Goal: Task Accomplishment & Management: Complete application form

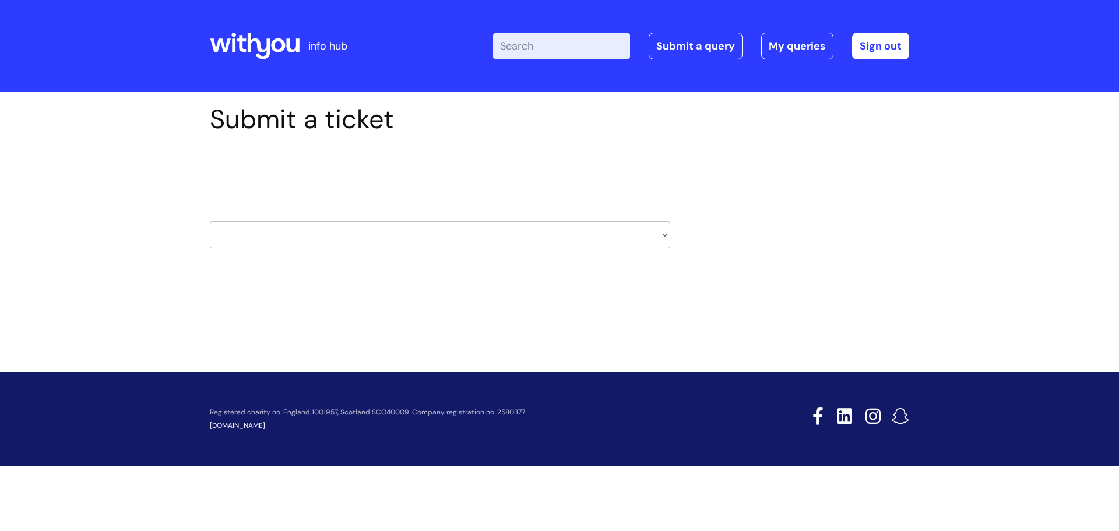
click at [325, 235] on select "HR / People IT and Support Clinical Drug Alerts Finance Accounts Data Support T…" at bounding box center [440, 234] width 460 height 27
select select "it_and_support"
click at [210, 221] on select "HR / People IT and Support Clinical Drug Alerts Finance Accounts Data Support T…" at bounding box center [440, 234] width 460 height 27
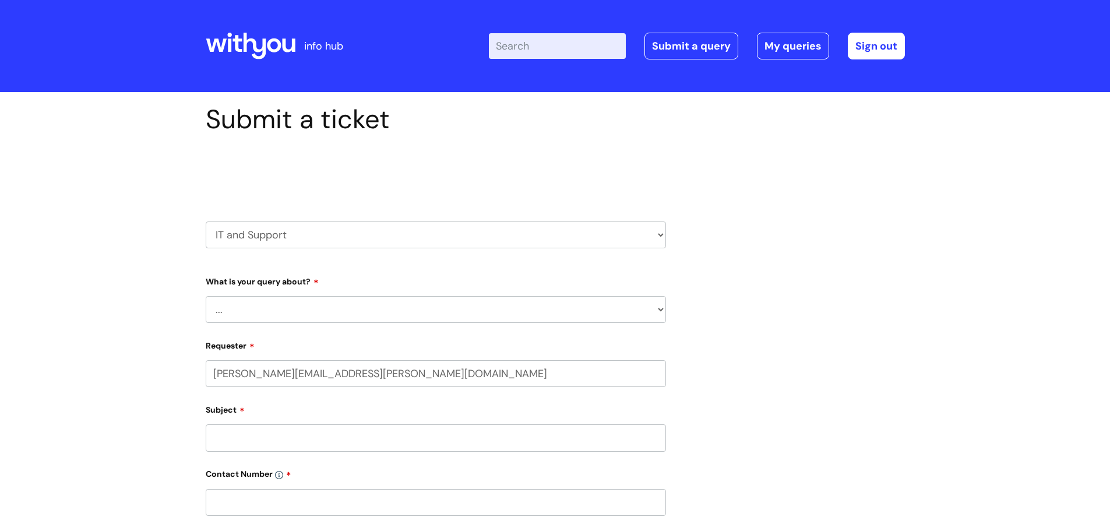
select select "80004286533"
click at [333, 315] on select "... Mobile Phone Reset & MFA Accounts, Starters and Leavers IT Hardware issue I…" at bounding box center [436, 309] width 460 height 27
select select "System/software"
click at [206, 296] on select "... Mobile Phone Reset & MFA Accounts, Starters and Leavers IT Hardware issue I…" at bounding box center [436, 309] width 460 height 27
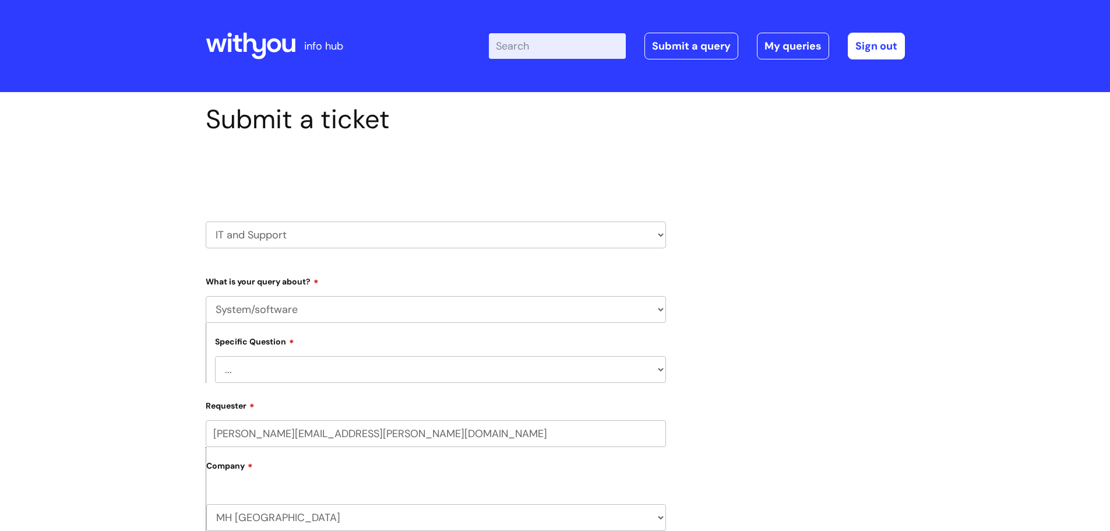
scroll to position [60, 0]
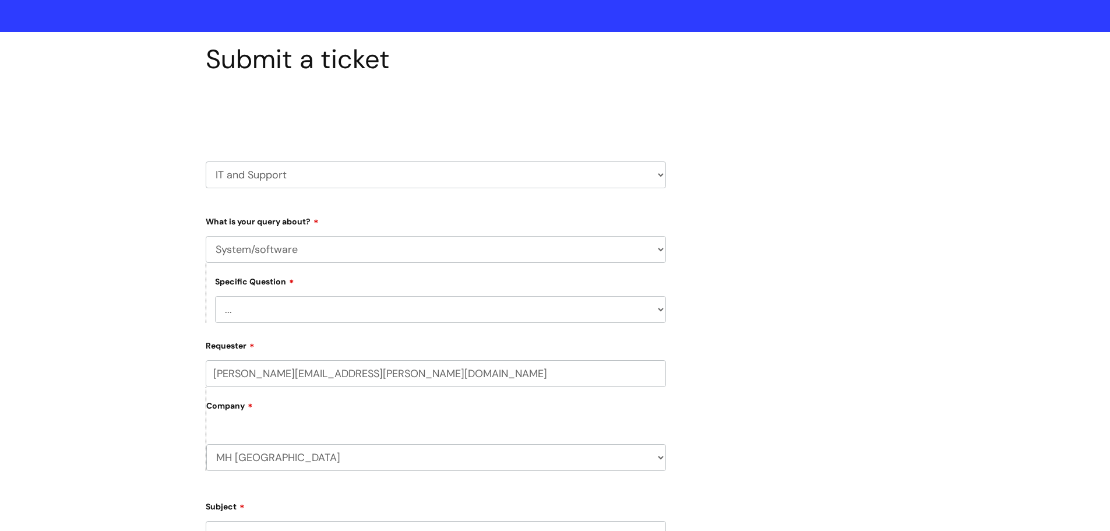
click at [278, 311] on select "... Halo PCMIS Iaptus NHS Email CJSM Email Mitel Another System Google (Workspa…" at bounding box center [440, 309] width 451 height 27
select select "I like to request software"
click at [215, 296] on select "... Halo PCMIS Iaptus NHS Email CJSM Email Mitel Another System Google (Workspa…" at bounding box center [440, 309] width 451 height 27
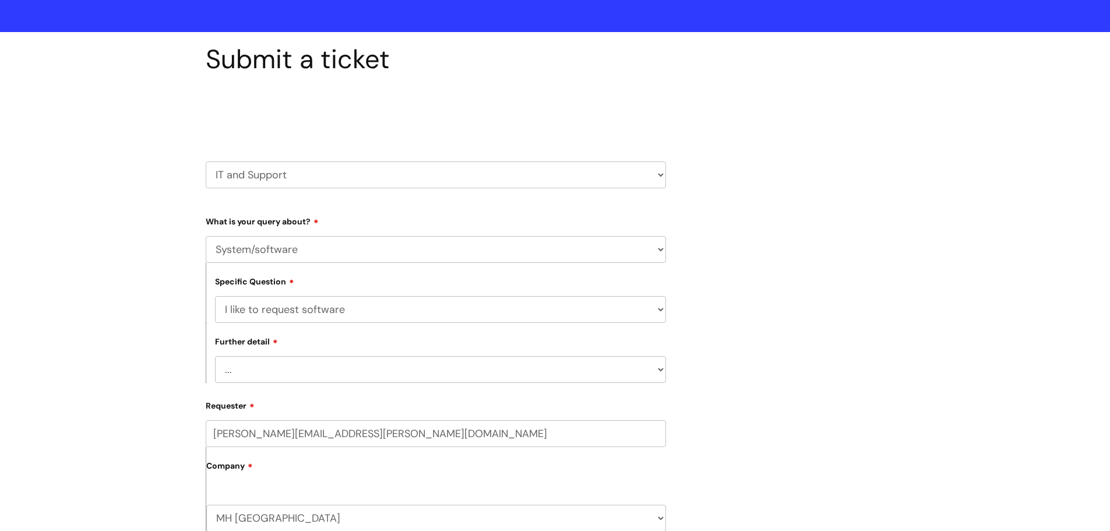
click at [301, 375] on select "... Dragon/Simply Speaking/ClaroRead Adobe Acrobat Adobe Creative Cloud Raiser'…" at bounding box center [440, 369] width 451 height 27
select select "Something else"
click at [215, 356] on select "... Dragon/Simply Speaking/ClaroRead Adobe Acrobat Adobe Creative Cloud Raiser'…" at bounding box center [440, 369] width 451 height 27
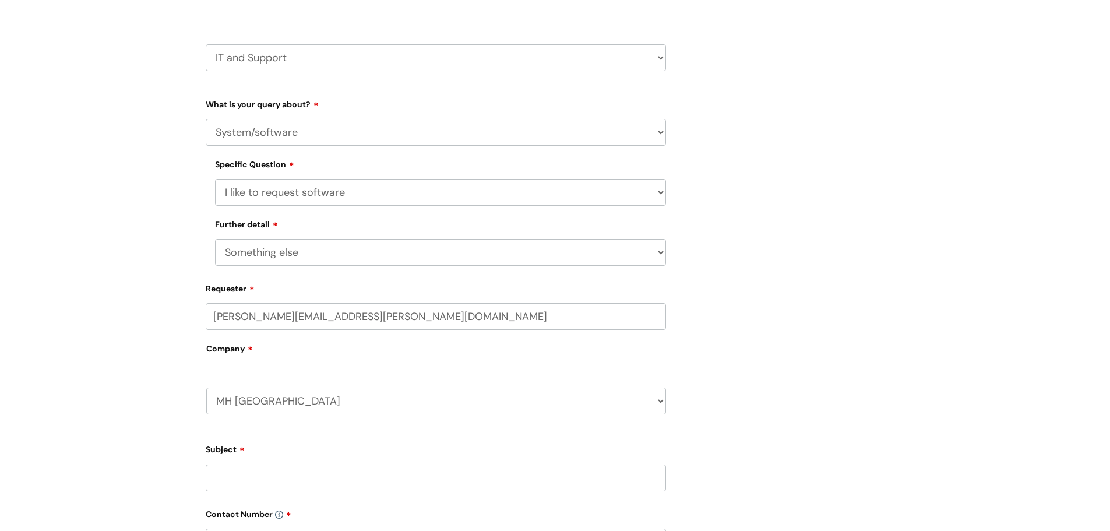
scroll to position [203, 0]
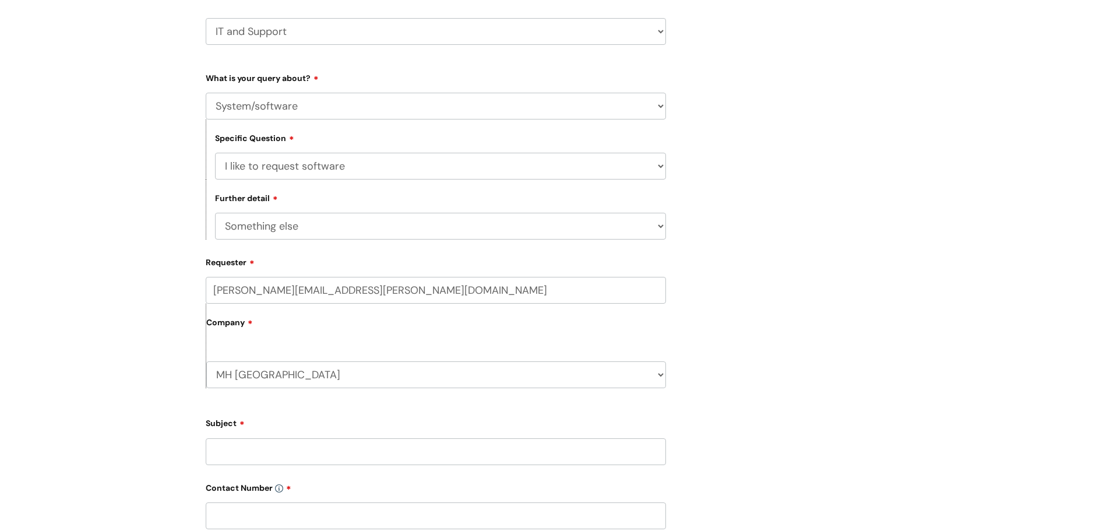
click at [268, 450] on input "Subject" at bounding box center [436, 451] width 460 height 27
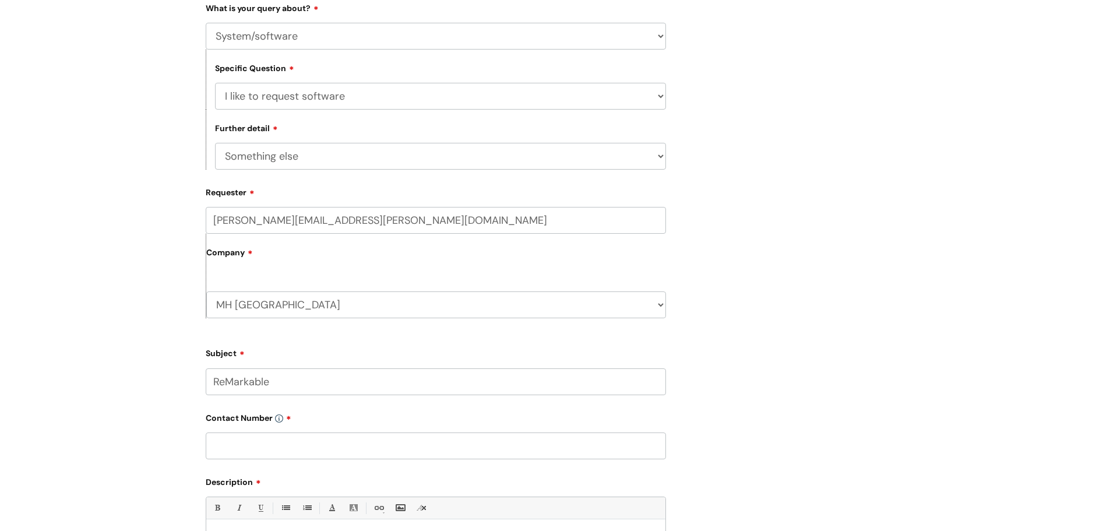
scroll to position [276, 0]
type input "ReMarkable"
click at [256, 429] on div "Contact Number" at bounding box center [436, 431] width 460 height 52
click at [256, 436] on input "text" at bounding box center [436, 443] width 460 height 27
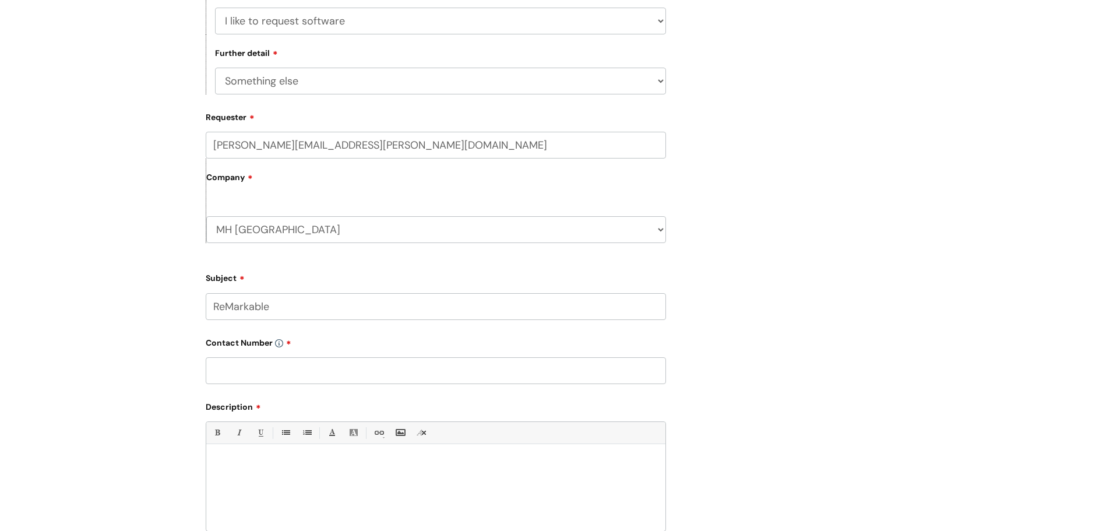
scroll to position [349, 0]
click at [259, 372] on input "text" at bounding box center [436, 370] width 460 height 27
click at [246, 371] on input "text" at bounding box center [436, 370] width 460 height 27
click at [240, 375] on input "text" at bounding box center [436, 370] width 460 height 27
type input "1553 micollab"
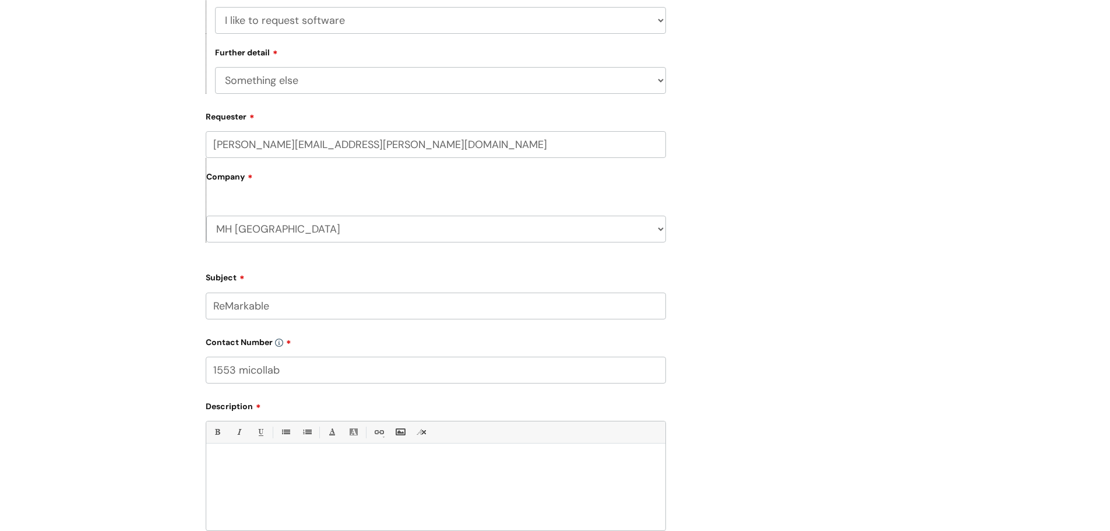
click at [267, 495] on div at bounding box center [435, 490] width 459 height 80
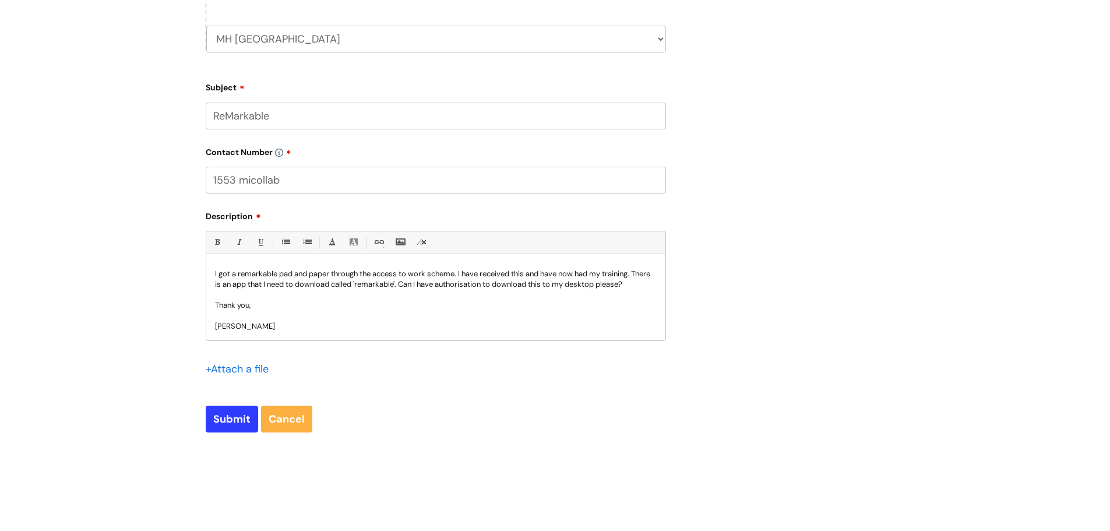
scroll to position [540, 0]
click at [227, 420] on input "Submit" at bounding box center [232, 418] width 52 height 27
type input "Please Wait..."
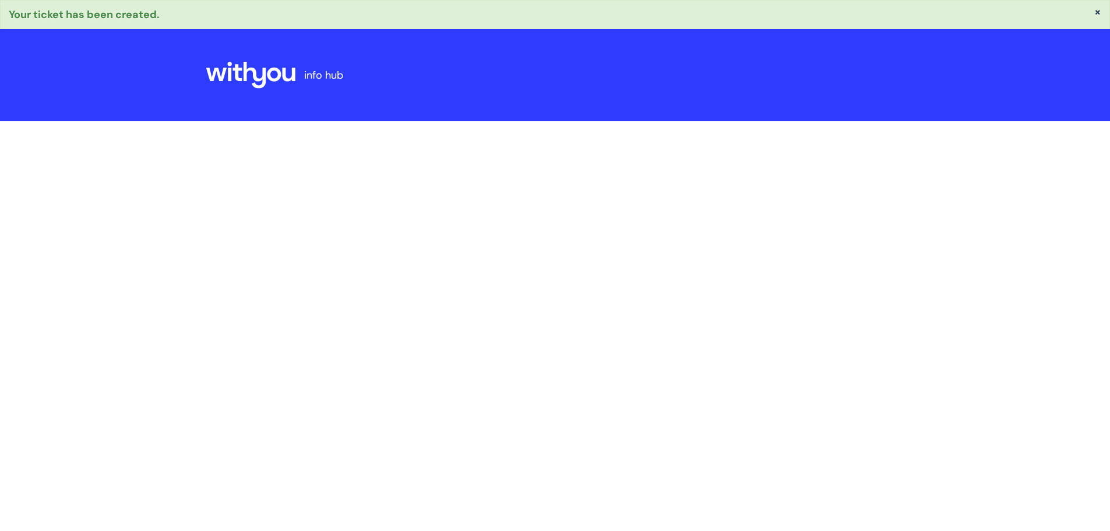
select select "System/software"
select select "I like to request software"
select select "Something else"
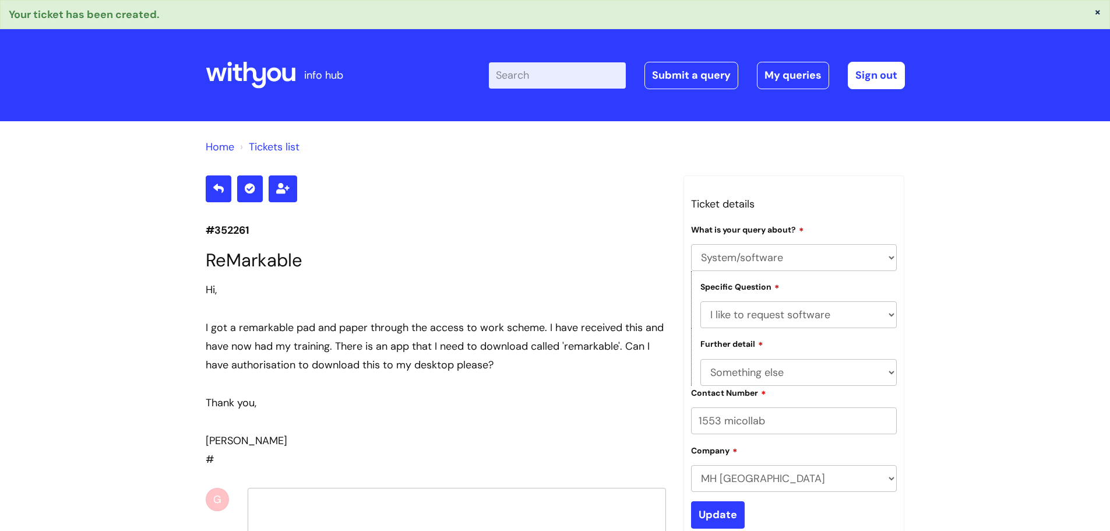
scroll to position [5, 0]
